Goal: Navigation & Orientation: Find specific page/section

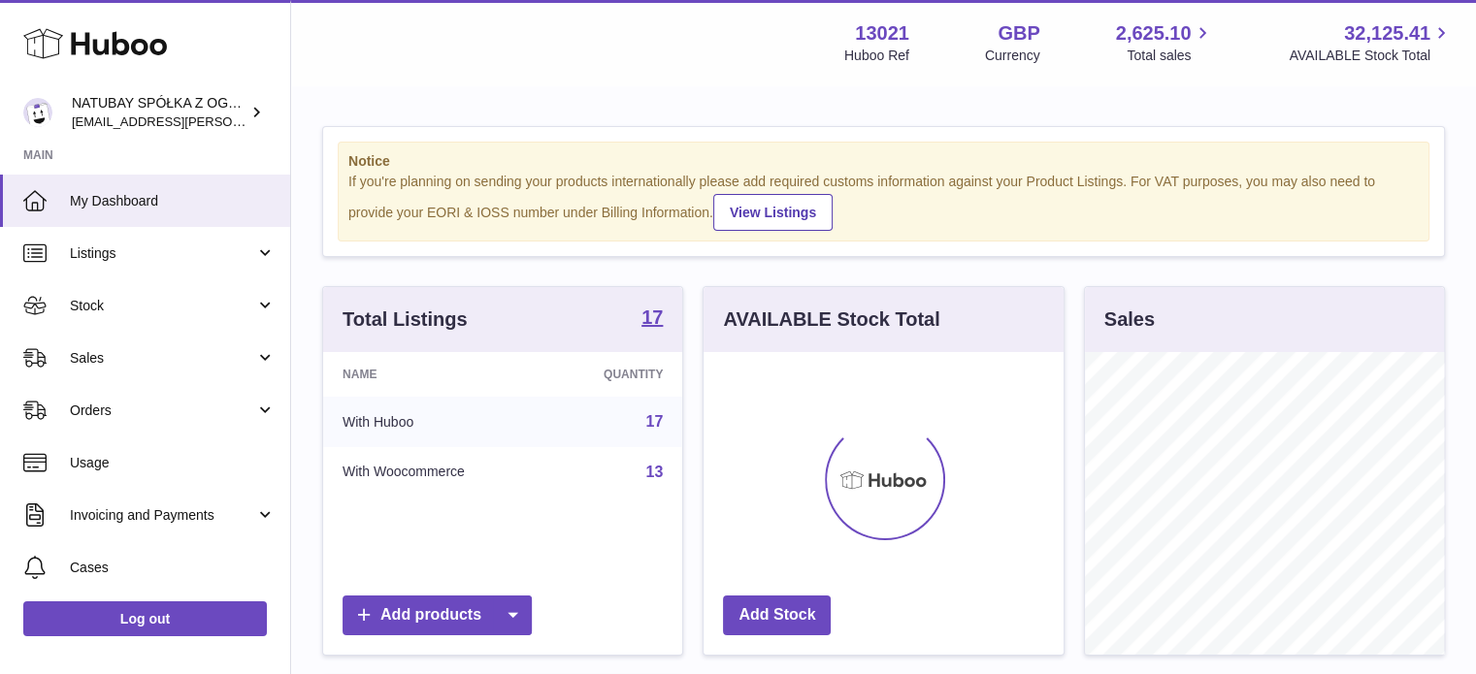
scroll to position [303, 360]
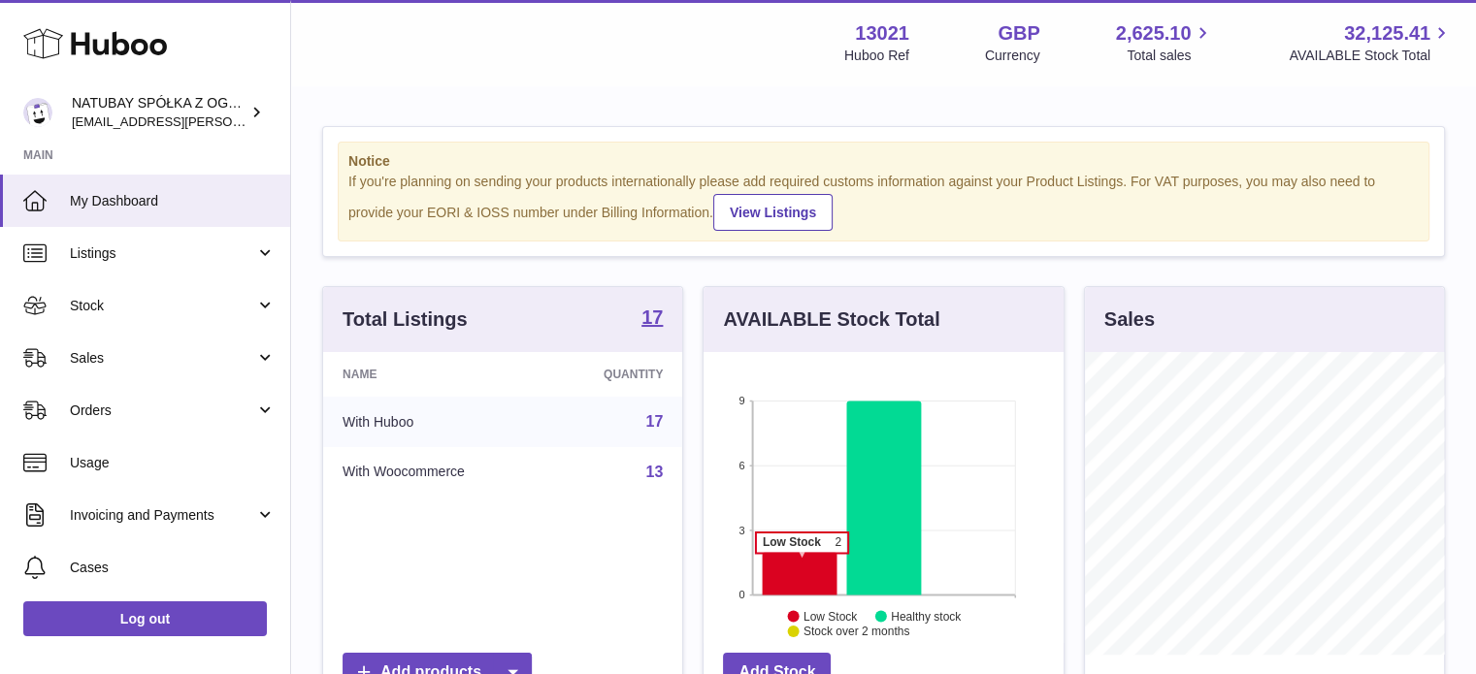
click at [803, 559] on icon at bounding box center [800, 573] width 75 height 43
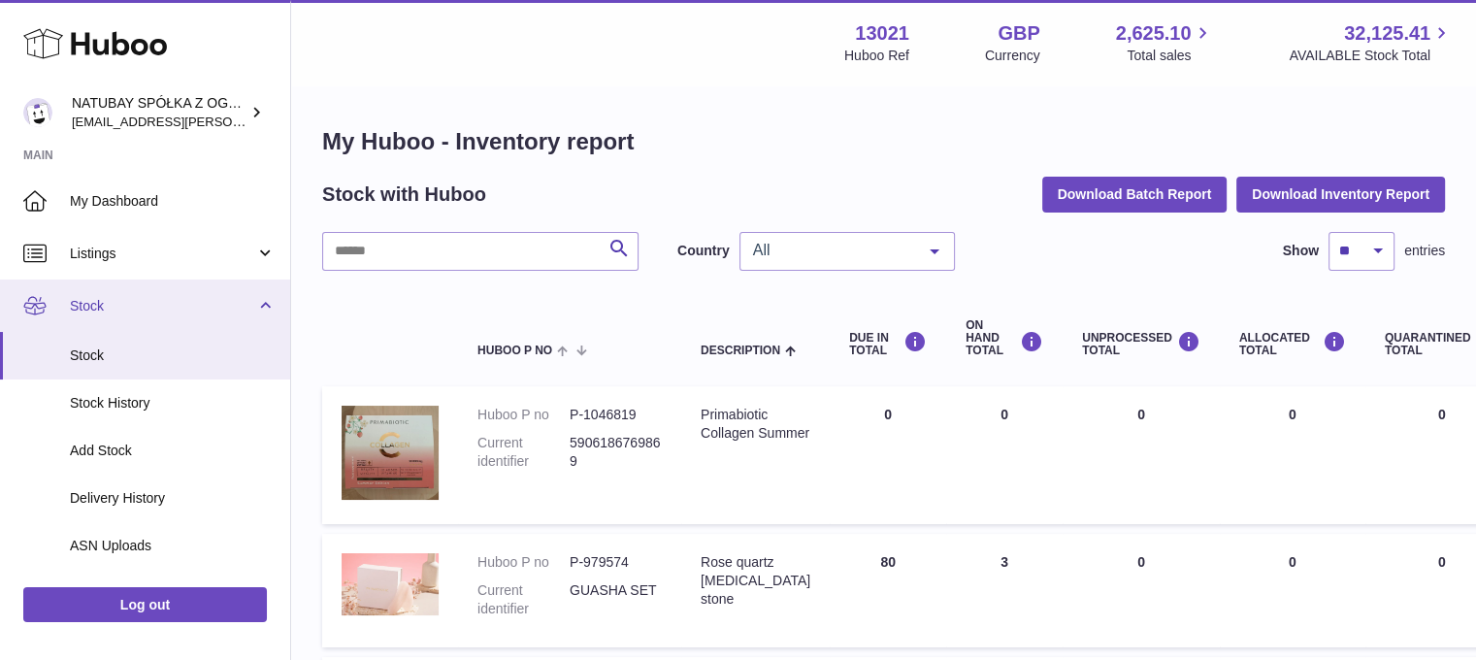
click at [126, 293] on link "Stock" at bounding box center [145, 305] width 290 height 52
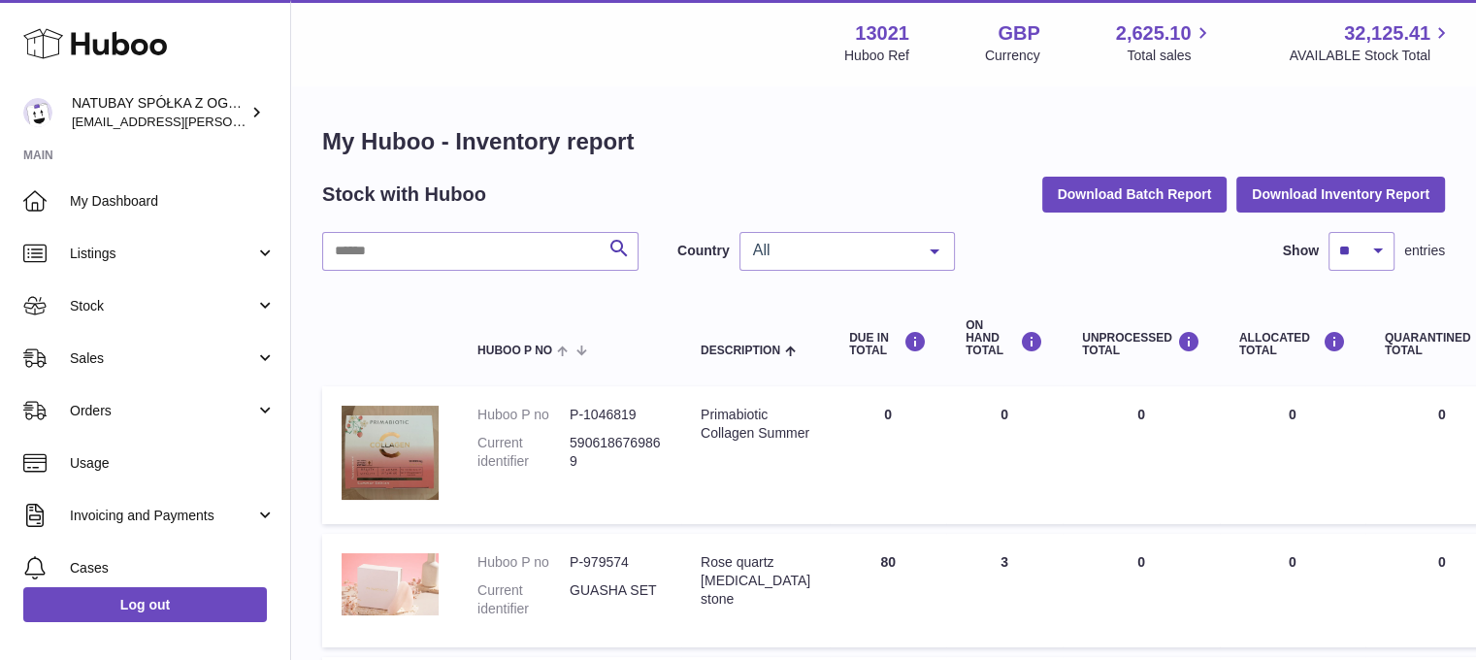
drag, startPoint x: 133, startPoint y: 357, endPoint x: 130, endPoint y: 391, distance: 34.1
click at [133, 358] on span "Sales" at bounding box center [162, 358] width 185 height 18
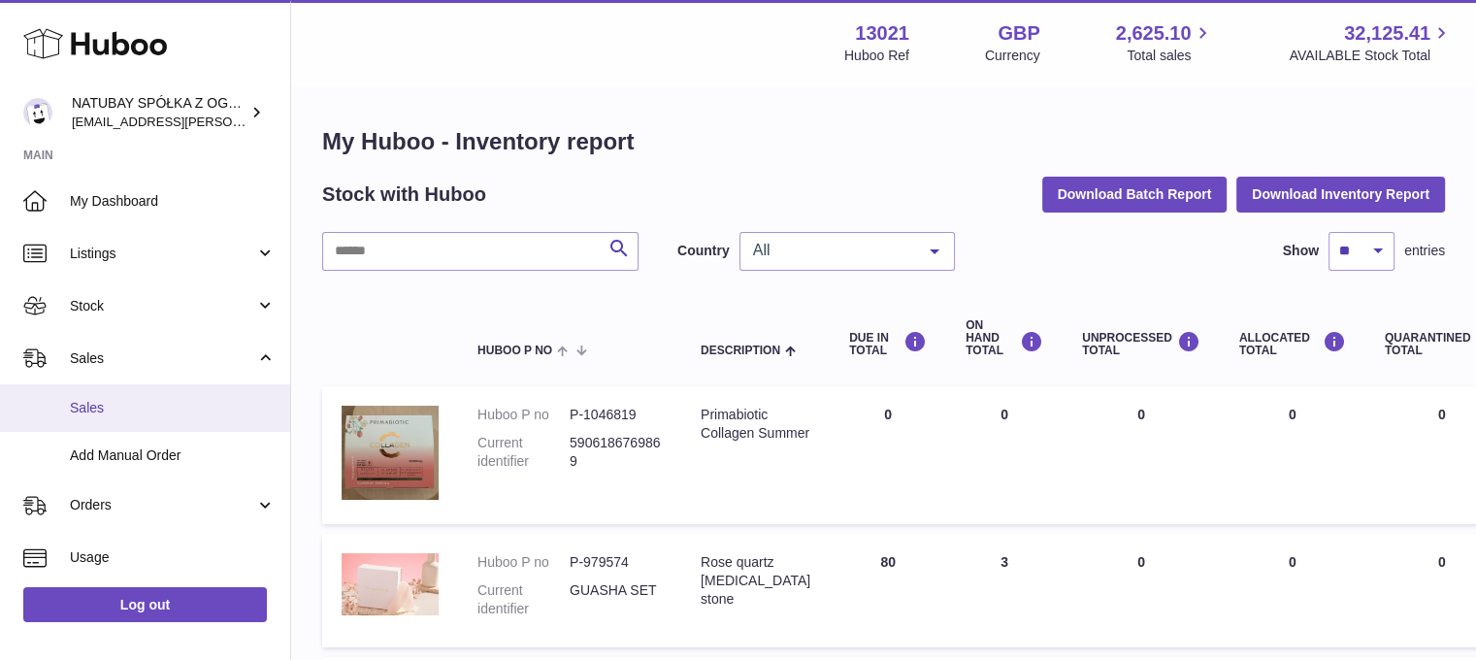
click at [130, 399] on span "Sales" at bounding box center [173, 408] width 206 height 18
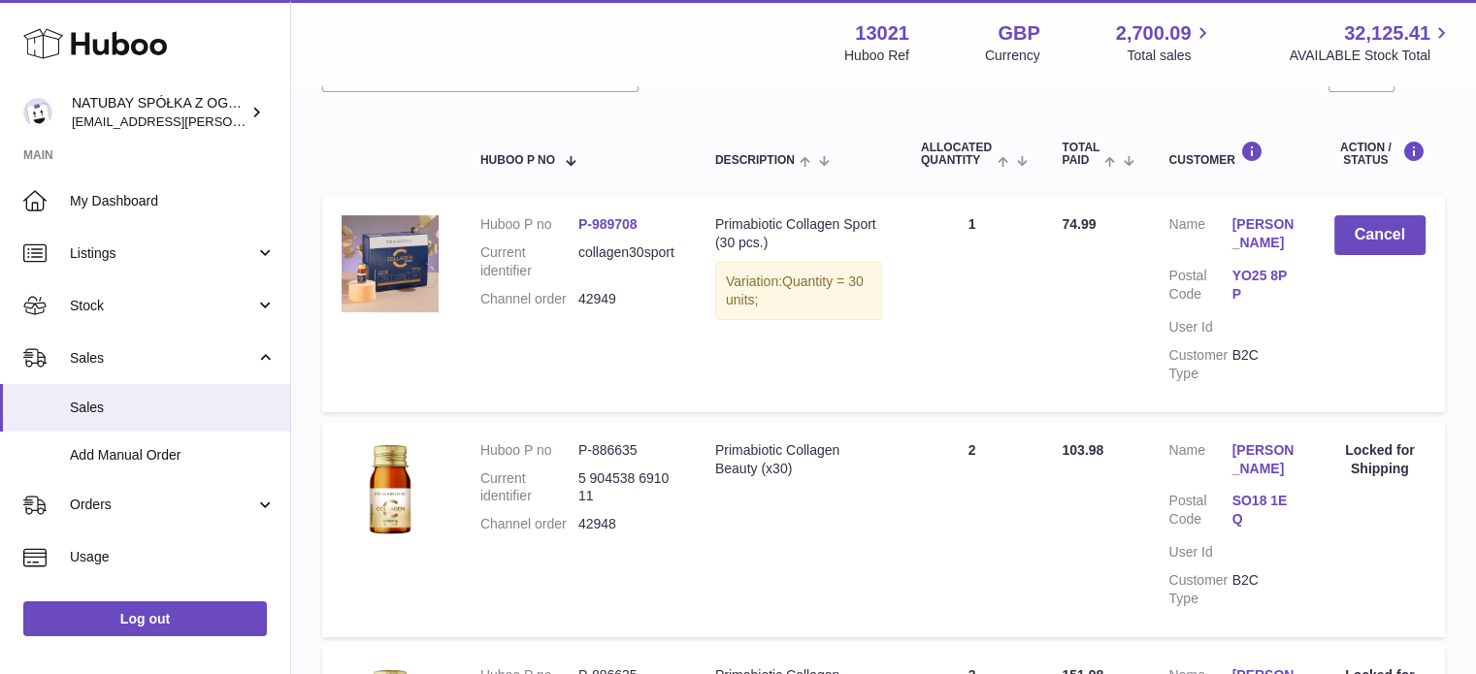
scroll to position [97, 0]
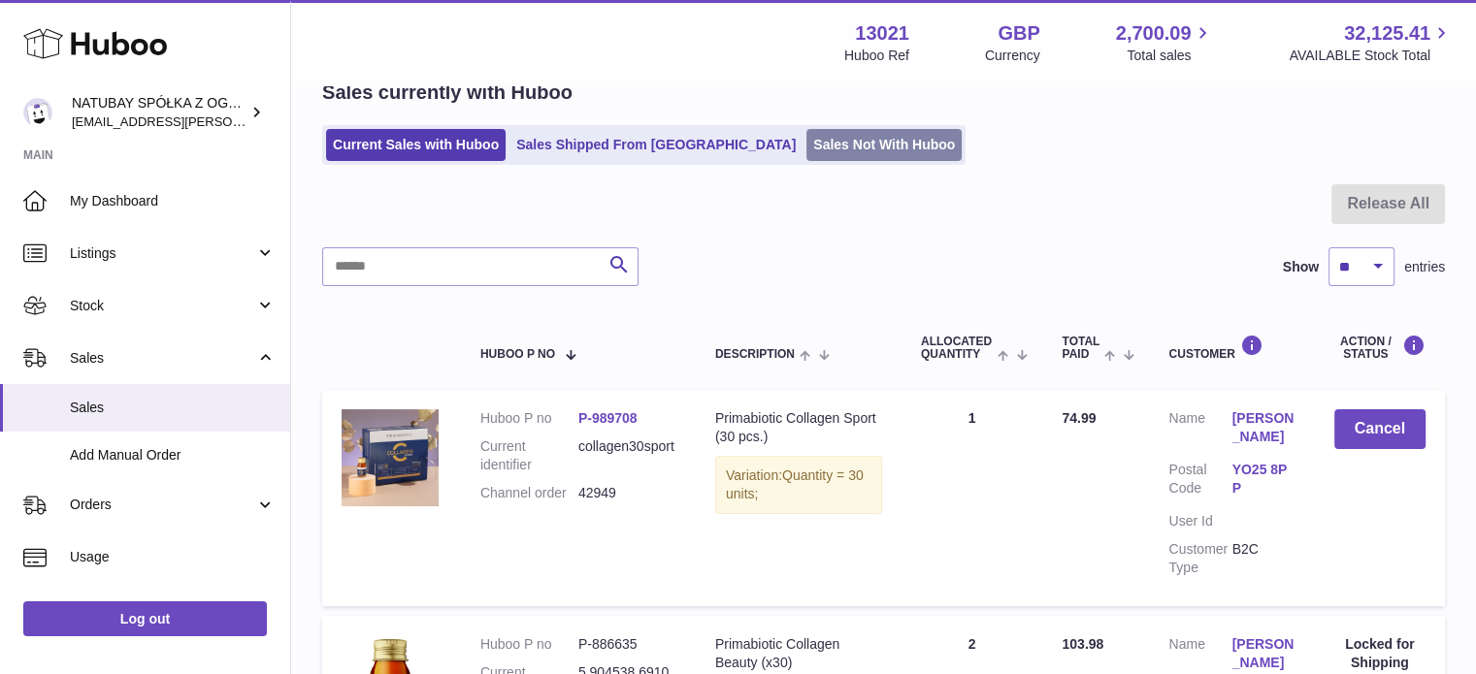
click at [811, 139] on link "Sales Not With Huboo" at bounding box center [883, 145] width 155 height 32
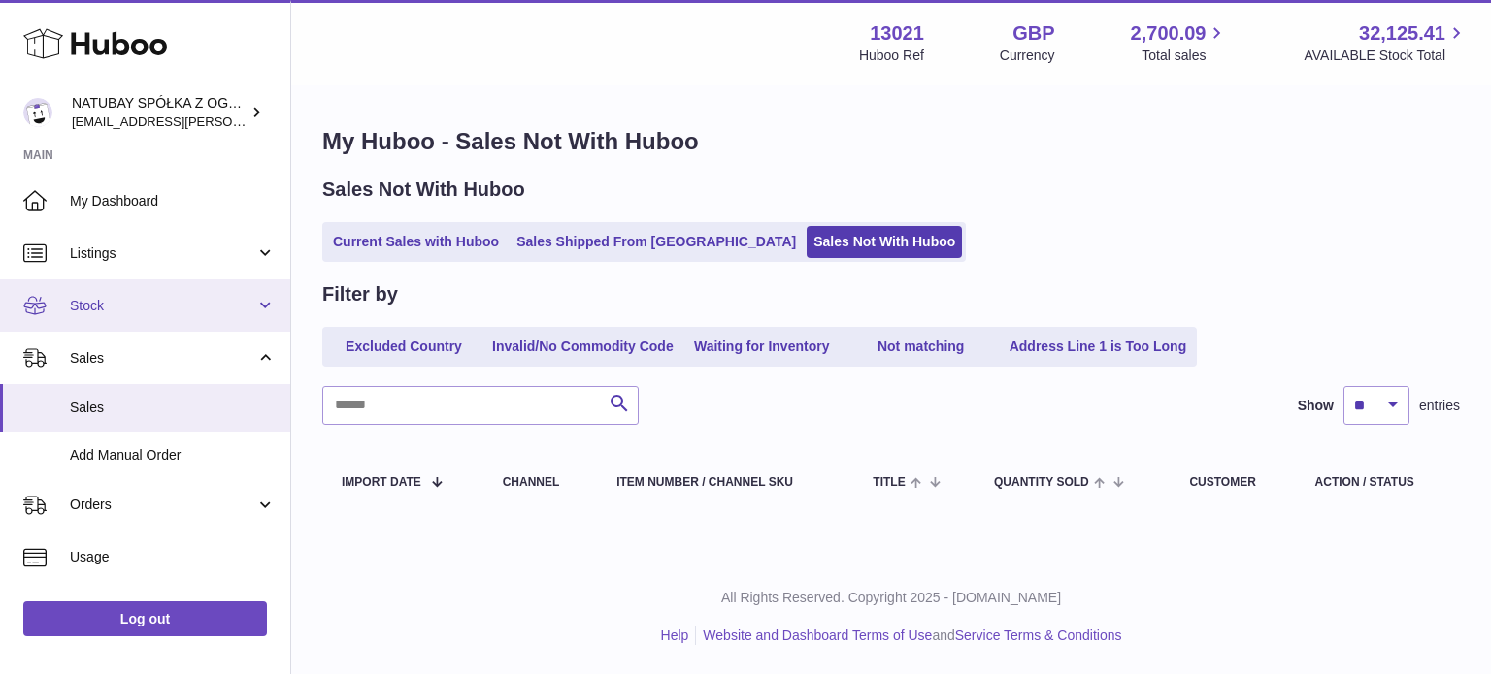
click at [129, 313] on span "Stock" at bounding box center [162, 306] width 185 height 18
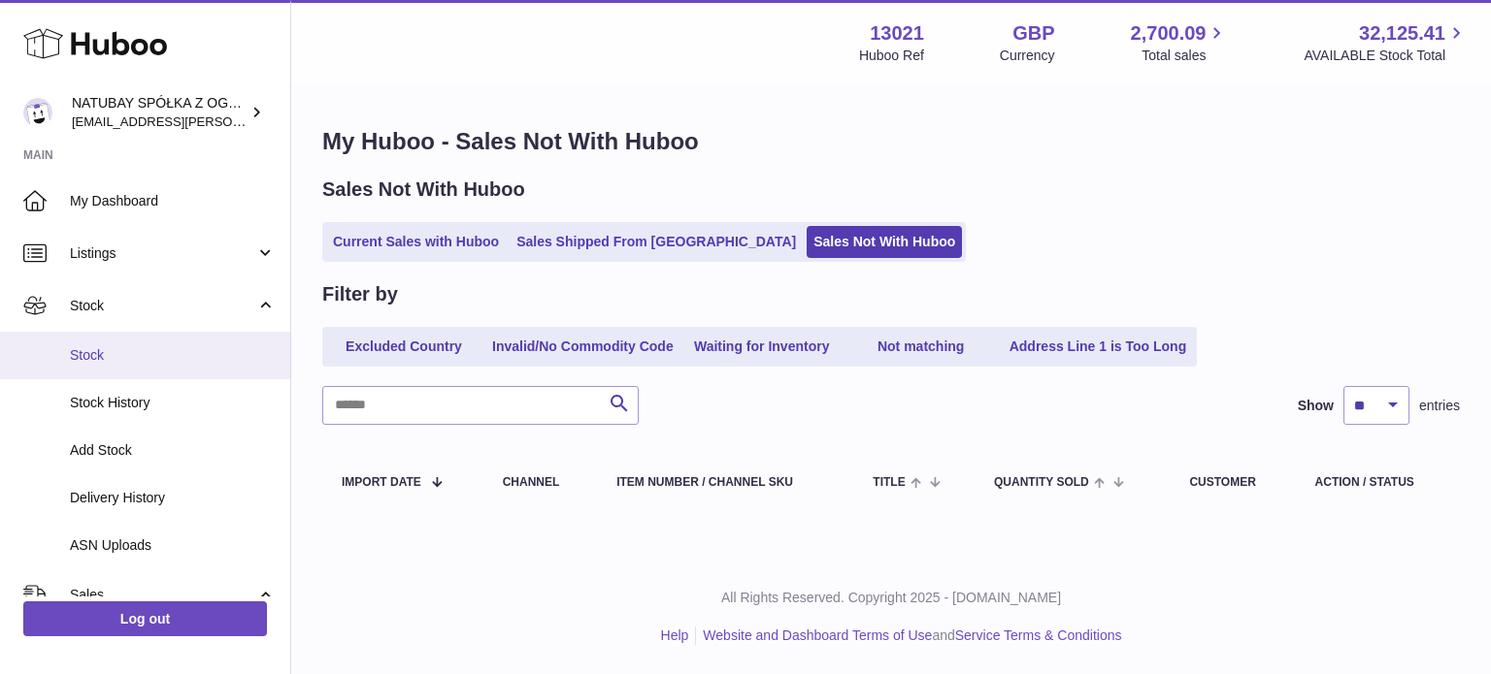
click at [132, 347] on span "Stock" at bounding box center [173, 355] width 206 height 18
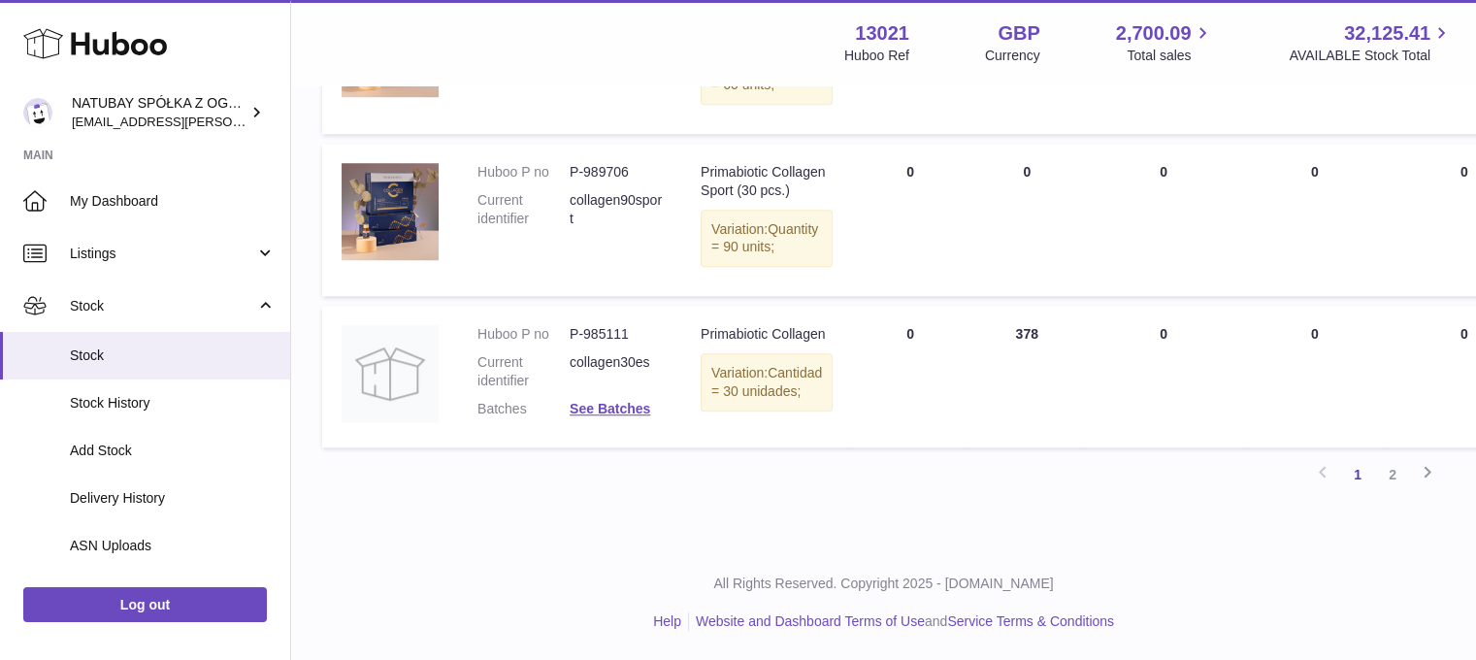
scroll to position [1731, 0]
click at [1393, 468] on link "2" at bounding box center [1392, 474] width 35 height 35
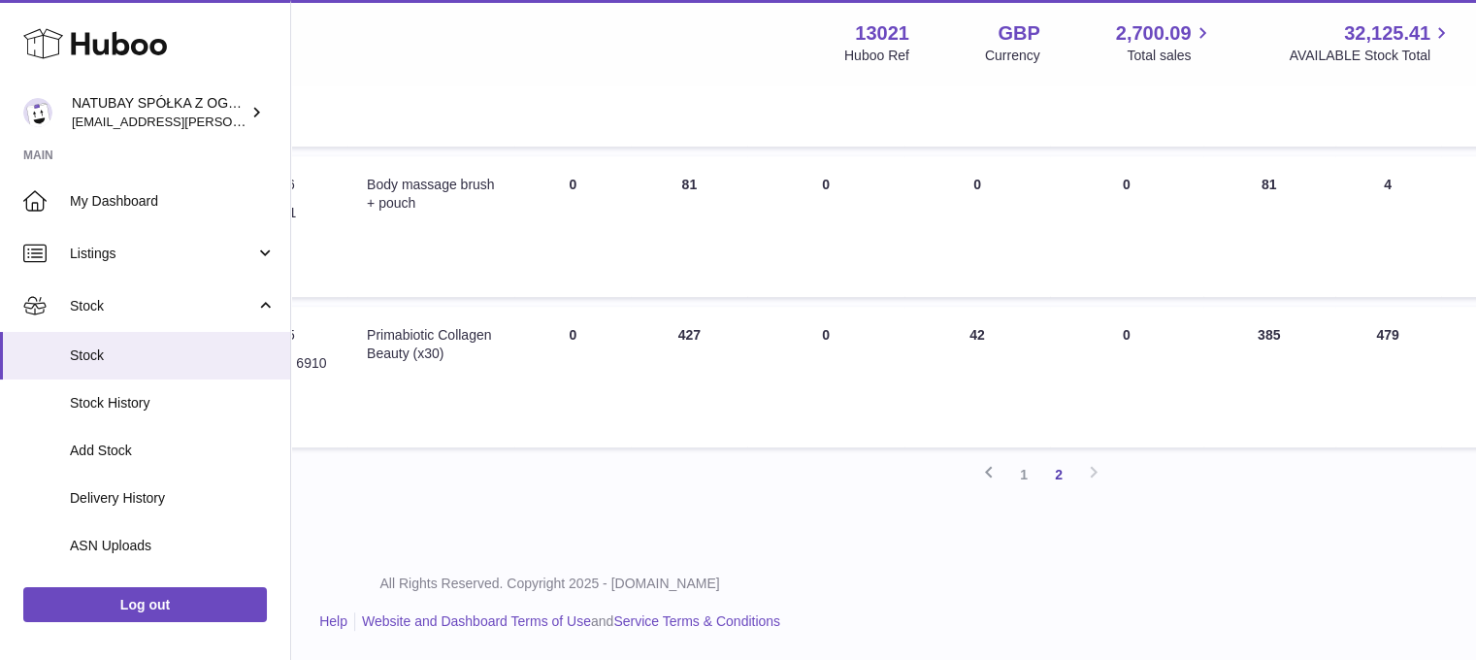
scroll to position [934, 0]
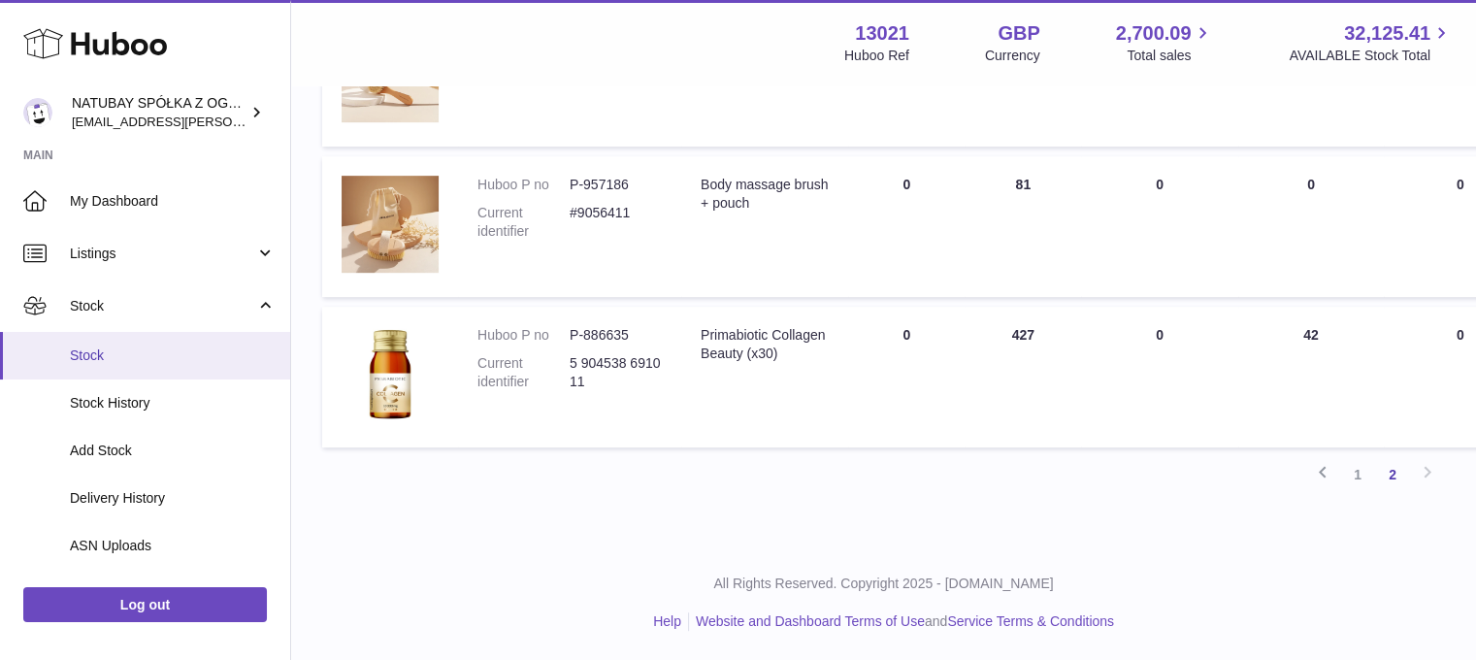
click at [147, 371] on link "Stock" at bounding box center [145, 356] width 290 height 48
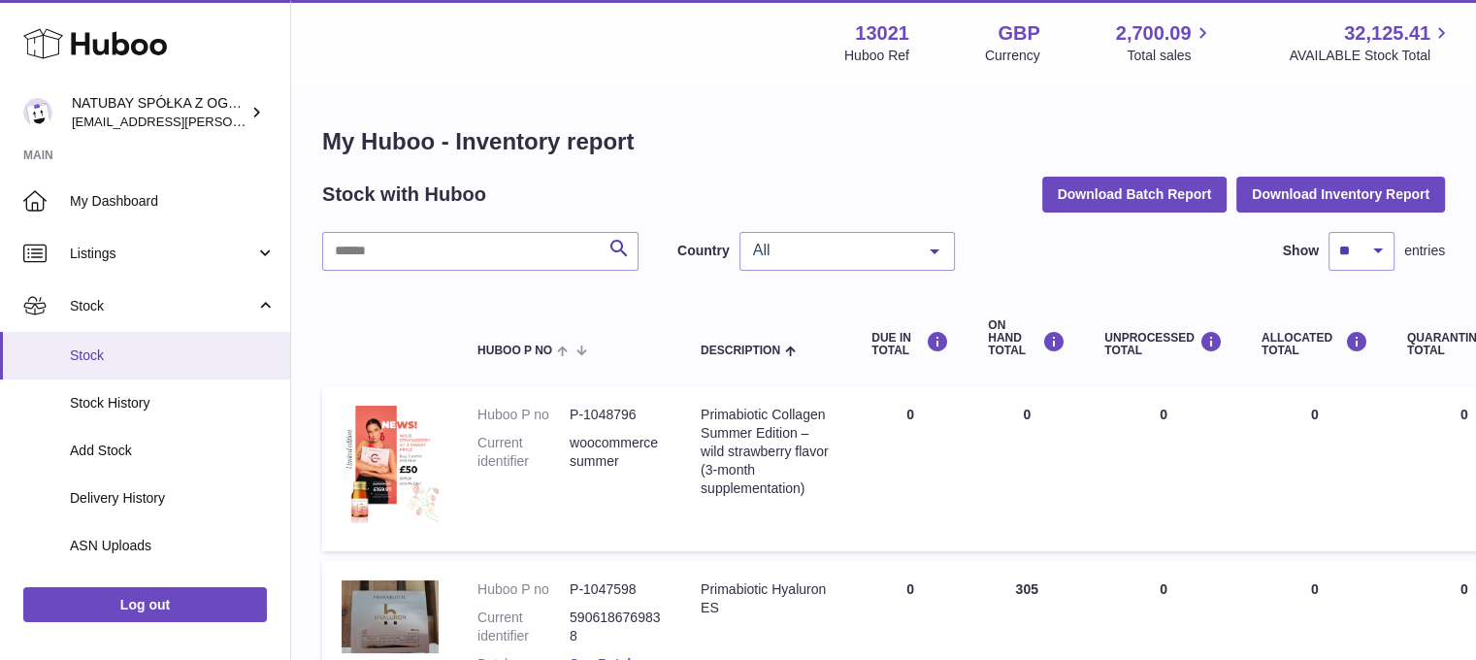
click at [164, 356] on span "Stock" at bounding box center [173, 355] width 206 height 18
